Goal: Task Accomplishment & Management: Manage account settings

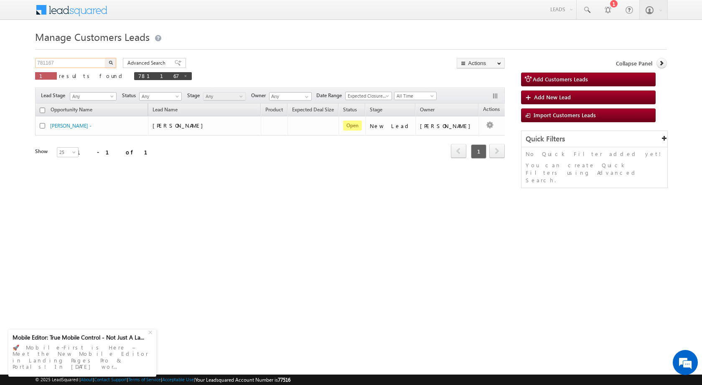
drag, startPoint x: 69, startPoint y: 62, endPoint x: 0, endPoint y: 51, distance: 70.2
click at [0, 51] on body "Menu [PERSON_NAME] sitar a6@ks erve." at bounding box center [351, 118] width 702 height 237
paste input "73"
type input "781173"
drag, startPoint x: 82, startPoint y: 67, endPoint x: 0, endPoint y: 68, distance: 82.3
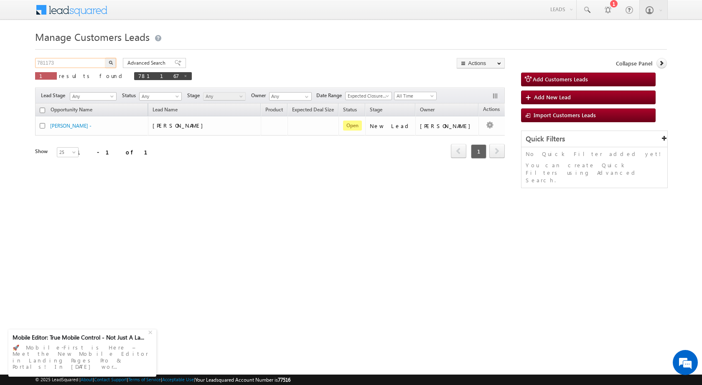
click at [0, 68] on body "Menu [PERSON_NAME] sitar a6@ks erve." at bounding box center [351, 118] width 702 height 237
click at [109, 64] on button "button" at bounding box center [110, 63] width 11 height 10
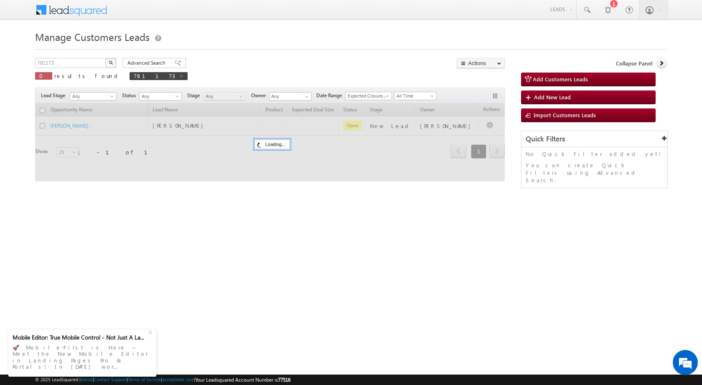
click at [109, 64] on img "button" at bounding box center [111, 63] width 4 height 4
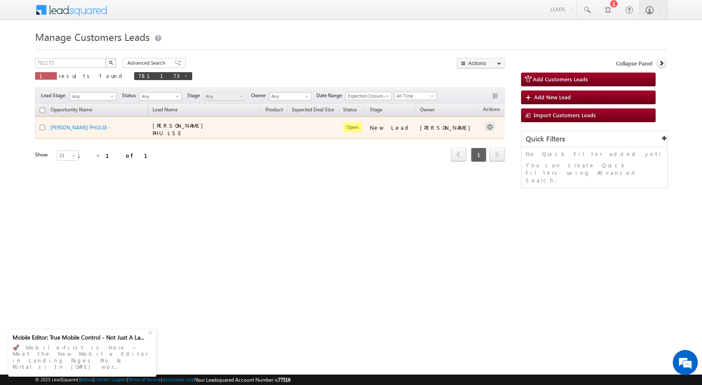
click at [486, 130] on div at bounding box center [489, 127] width 13 height 11
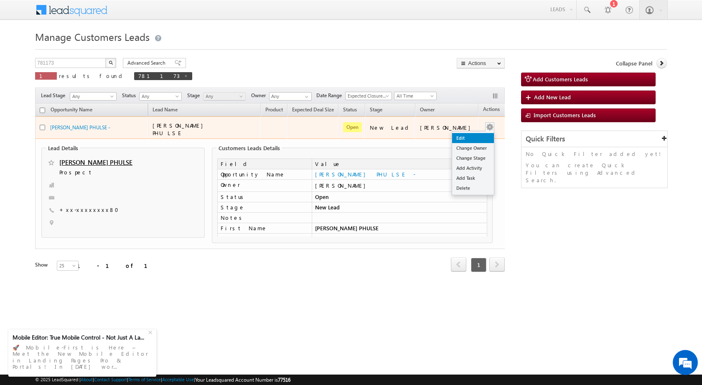
click at [462, 139] on link "Edit" at bounding box center [473, 138] width 42 height 10
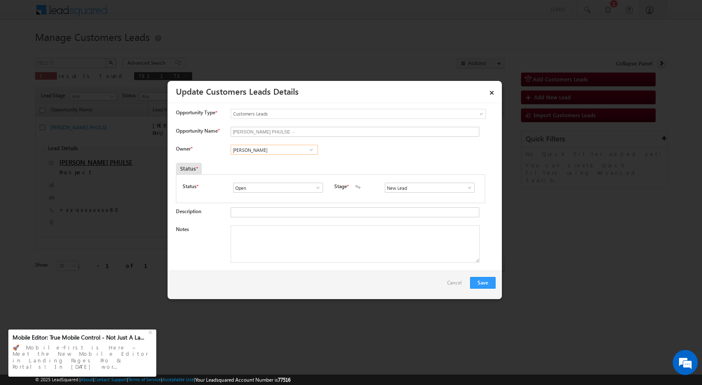
click at [264, 145] on input "[PERSON_NAME]" at bounding box center [274, 150] width 87 height 10
drag, startPoint x: 271, startPoint y: 150, endPoint x: 167, endPoint y: 150, distance: 104.8
click at [167, 150] on body "Menu [PERSON_NAME] sitar a6@ks erve." at bounding box center [351, 147] width 702 height 295
click at [242, 159] on link "[PERSON_NAME] Sude [EMAIL_ADDRESS][DOMAIN_NAME]" at bounding box center [274, 163] width 87 height 16
type input "[PERSON_NAME]"
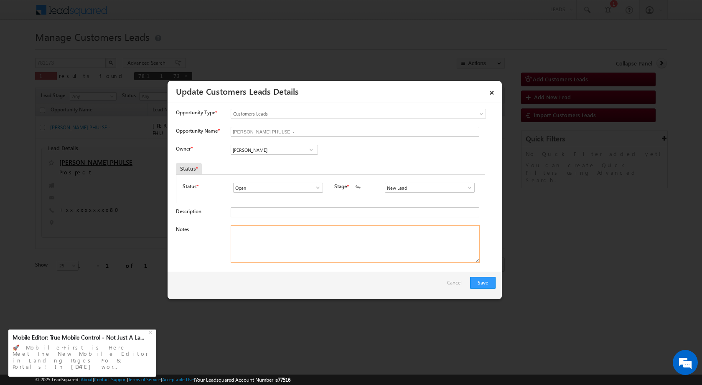
click at [262, 244] on textarea "Notes" at bounding box center [355, 245] width 249 height 38
paste textarea "781173 / [GEOGRAPHIC_DATA][PERSON_NAME] PHULSE / 8149255280 / CONSTRUCTION / OW…"
type textarea "781173 / [GEOGRAPHIC_DATA][PERSON_NAME] PHULSE / 8149255280 / CONSTRUCTION / OW…"
click at [475, 279] on button "Save" at bounding box center [482, 283] width 25 height 12
